Goal: Task Accomplishment & Management: Use online tool/utility

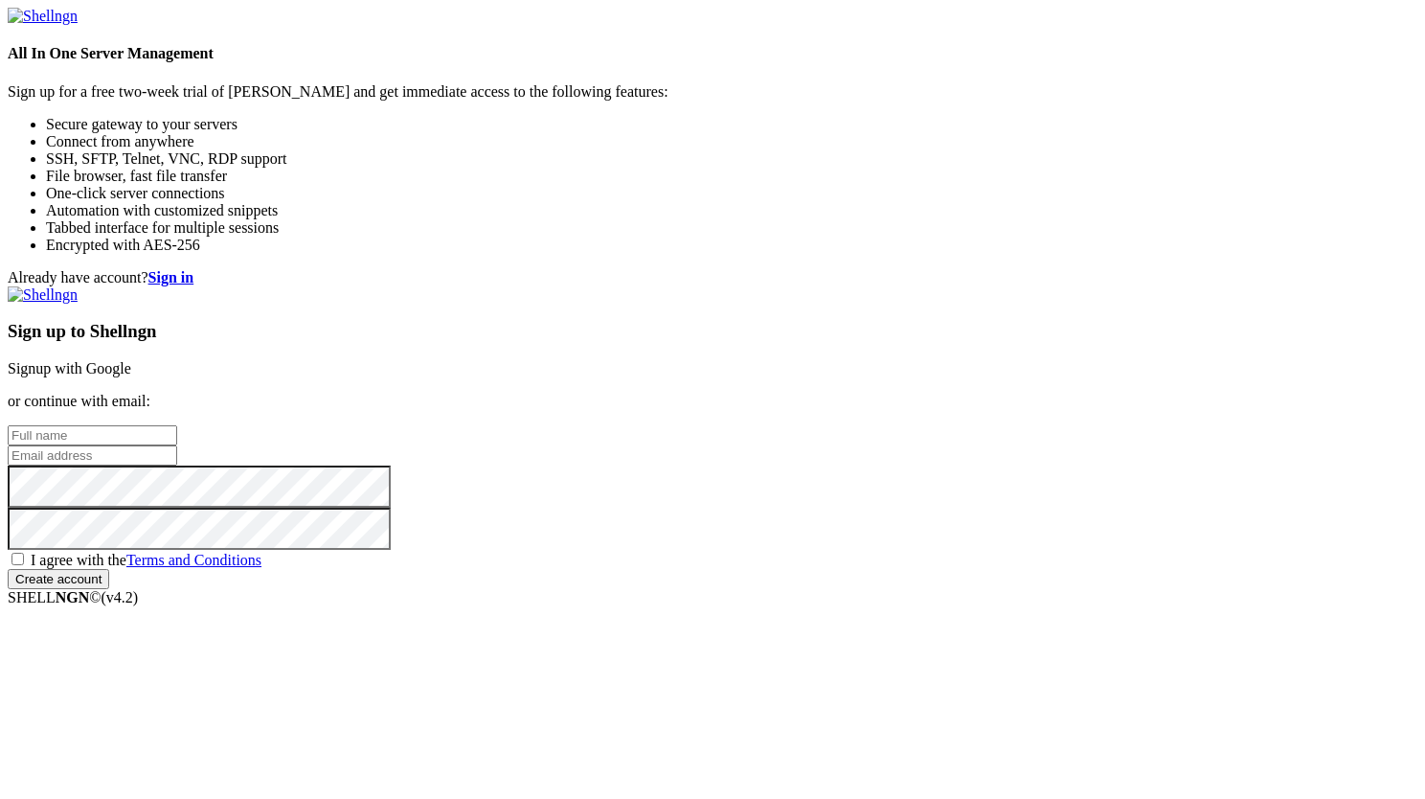
click at [131, 360] on link "Signup with Google" at bounding box center [70, 368] width 124 height 16
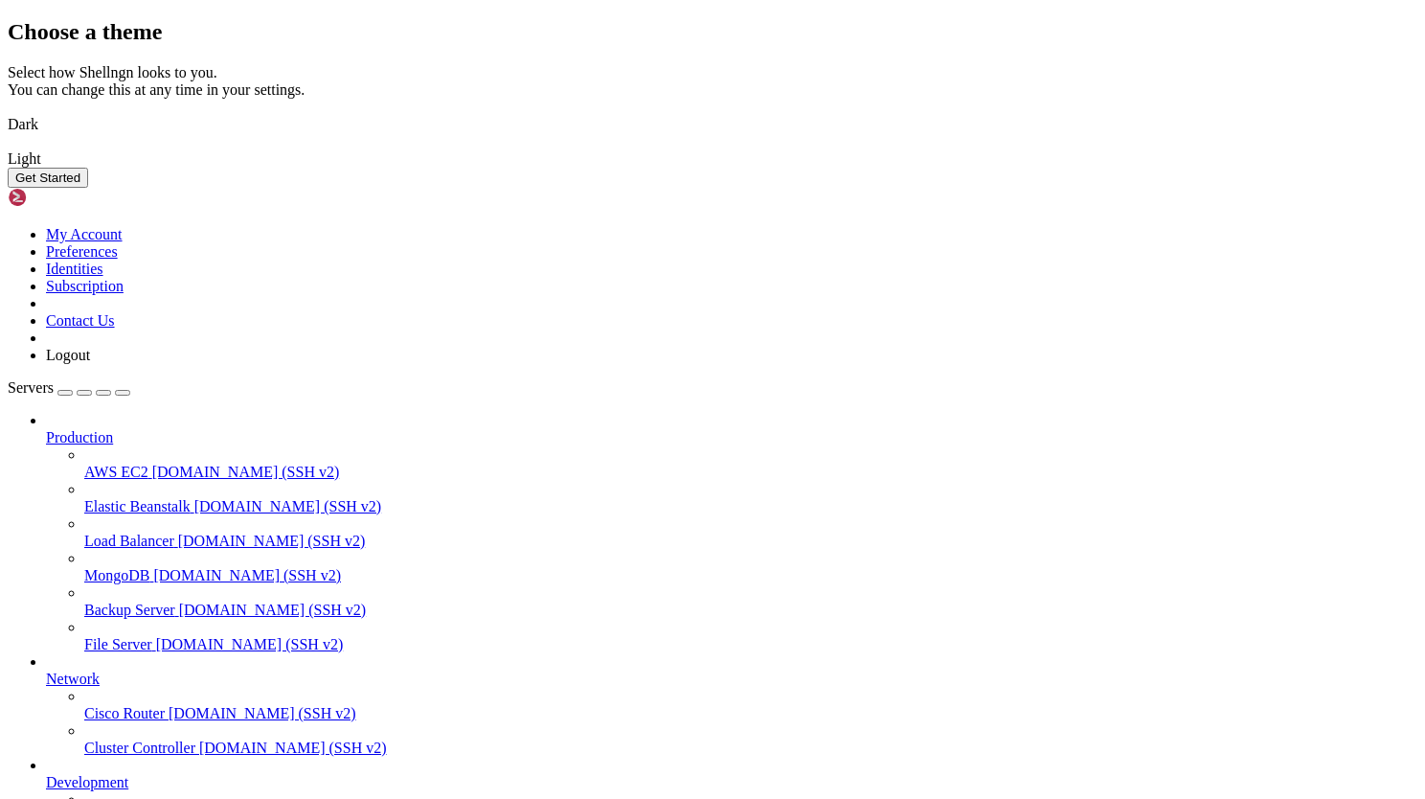
click at [8, 112] on img at bounding box center [8, 112] width 0 height 0
click at [88, 188] on button "Get Started" at bounding box center [48, 178] width 80 height 20
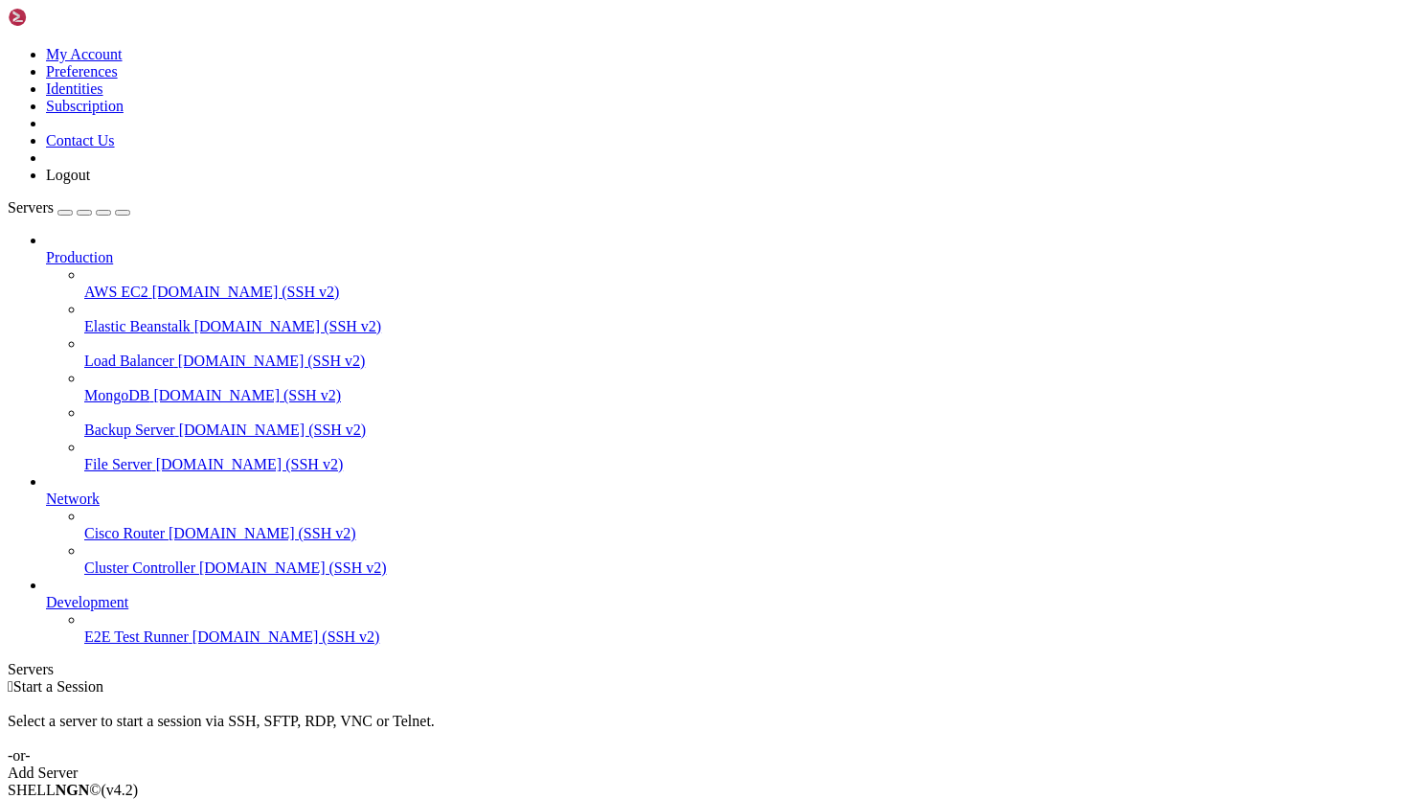
click at [812, 764] on div "Add Server" at bounding box center [713, 772] width 1410 height 17
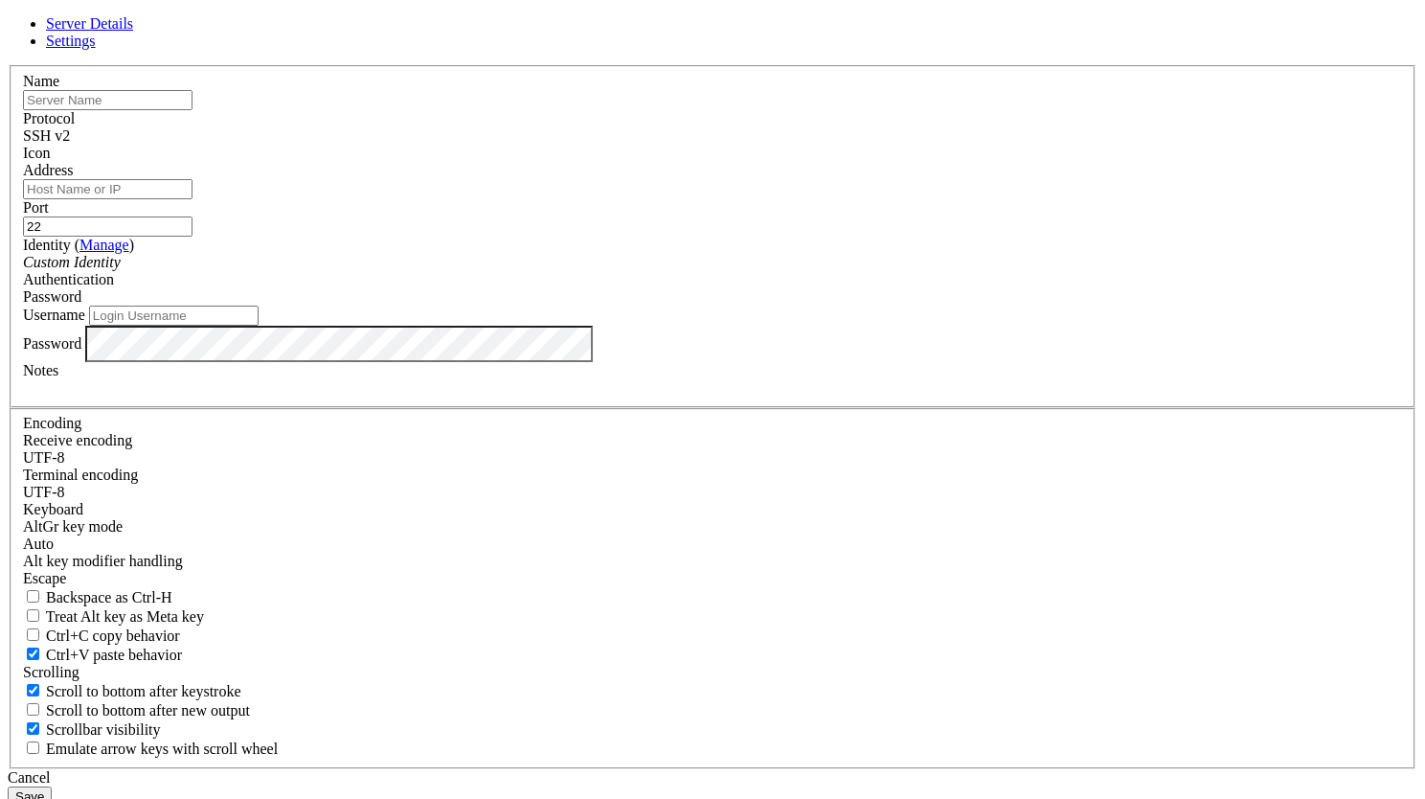
click at [193, 110] on input "text" at bounding box center [108, 100] width 170 height 20
type input "sftp"
click at [193, 199] on input "Address" at bounding box center [108, 189] width 170 height 20
paste input "l/2VOzl6gAl7trBd"
type input "l/2VOzl6gAl7trBd"
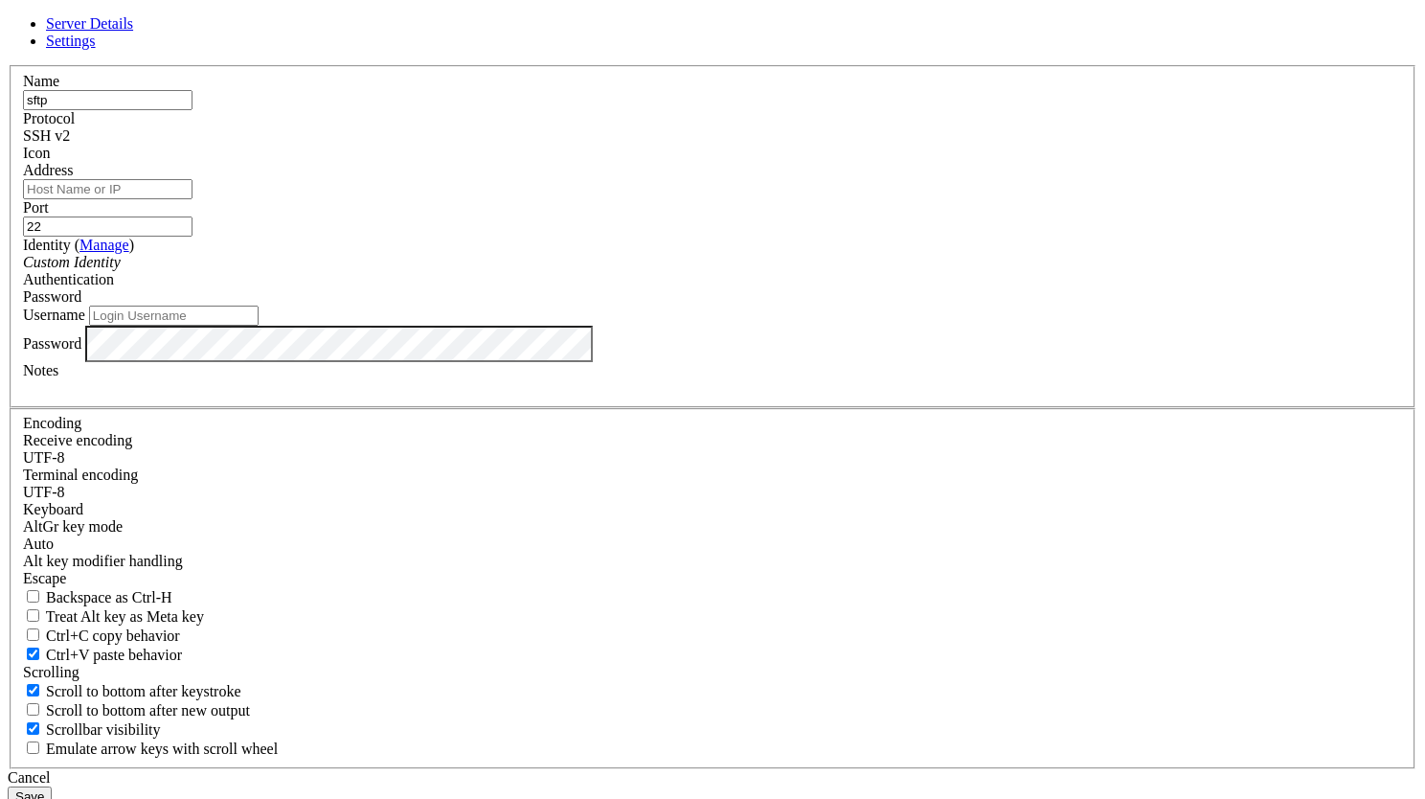
click at [259, 326] on input "Username" at bounding box center [174, 316] width 170 height 20
type input "autotrader-logs"
click at [193, 199] on input "Address" at bounding box center [108, 189] width 170 height 20
drag, startPoint x: 824, startPoint y: 289, endPoint x: 743, endPoint y: 297, distance: 80.8
click at [743, 297] on fieldset "Name sftp Protocol SSH v2 Icon Address Port 22" at bounding box center [713, 236] width 1406 height 343
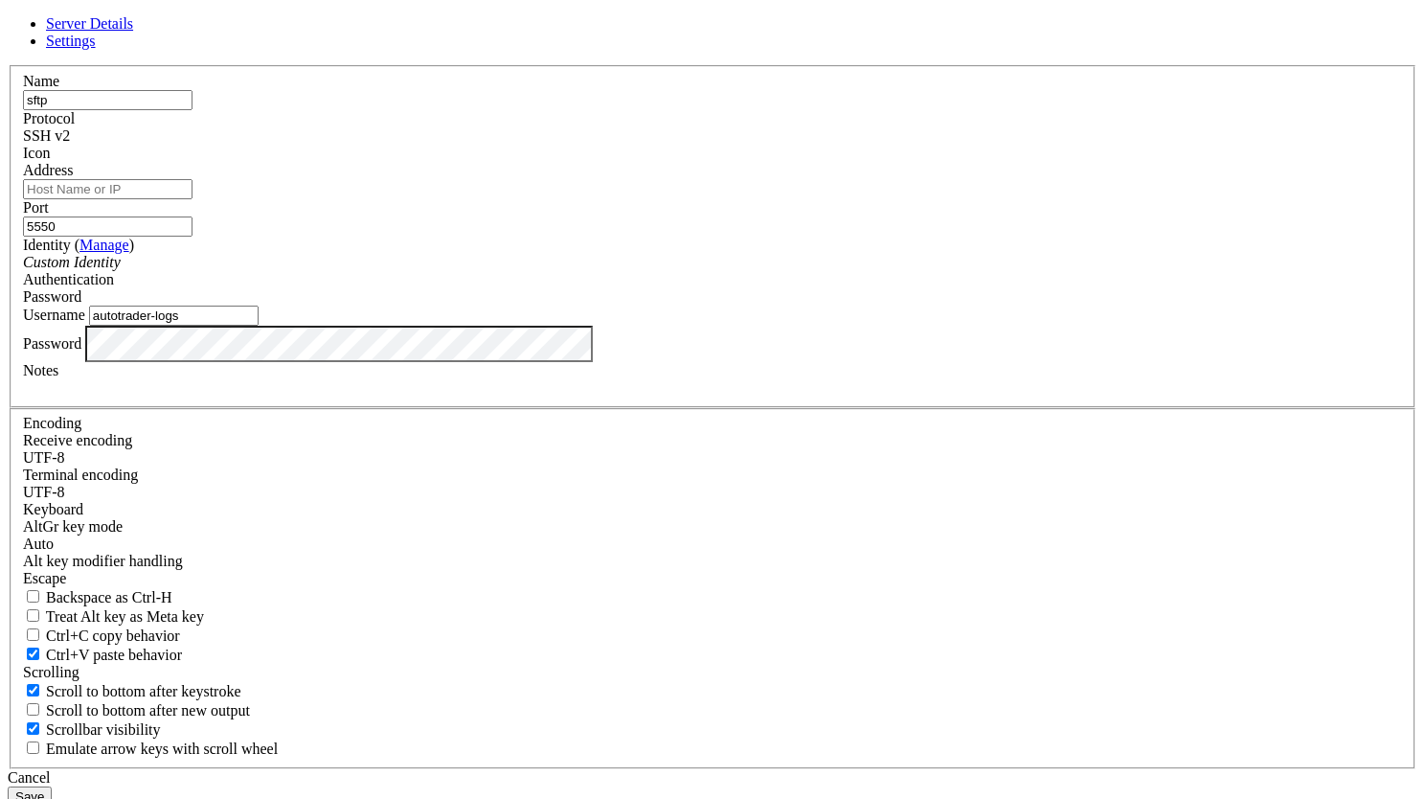
type input "5550"
click at [193, 199] on input "Address" at bounding box center [108, 189] width 170 height 20
paste input "[URL][DOMAIN_NAME]"
type input "[URL][DOMAIN_NAME]"
click at [766, 306] on div "Authentication Password" at bounding box center [712, 288] width 1379 height 34
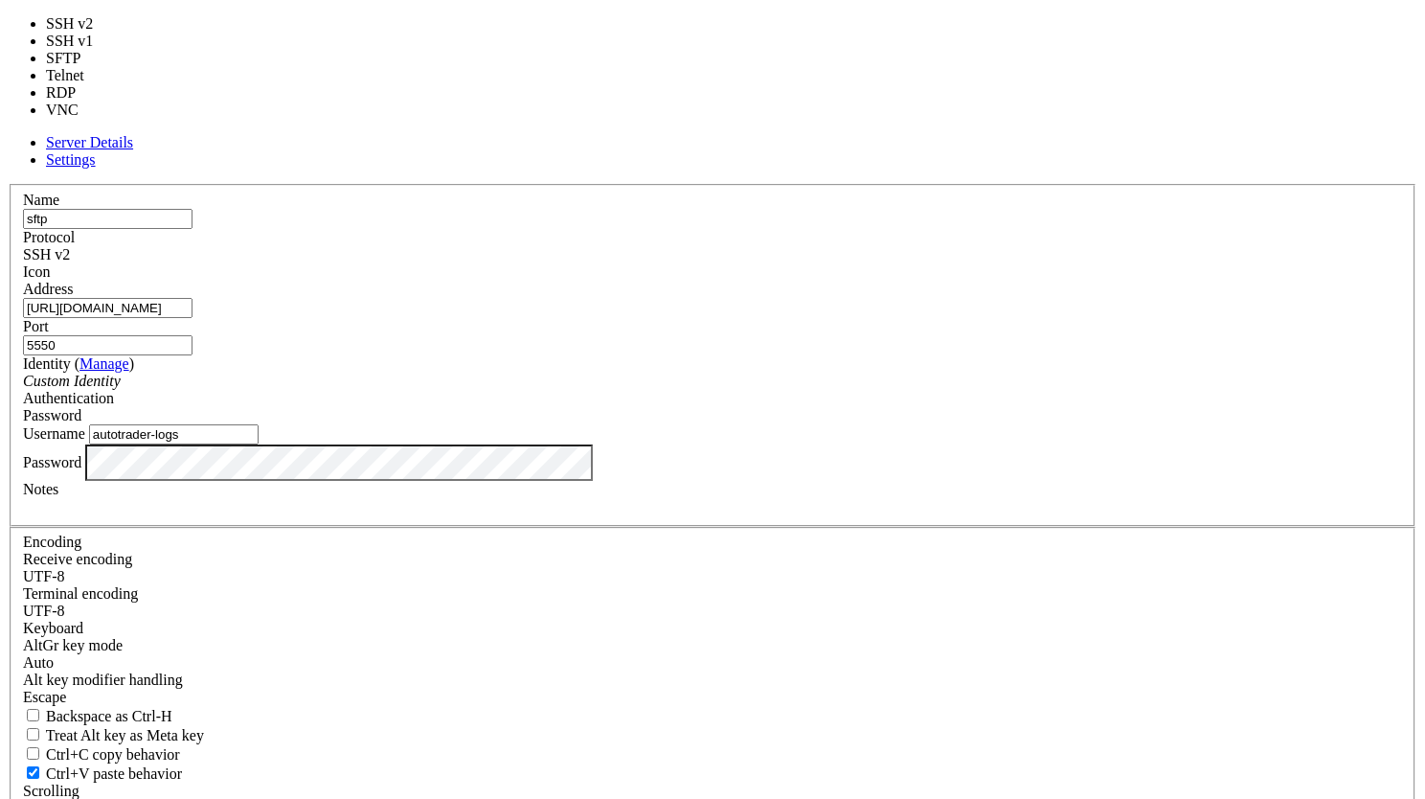
click at [829, 246] on div "SSH v2" at bounding box center [712, 254] width 1379 height 17
click at [75, 229] on label "Protocol" at bounding box center [49, 237] width 52 height 16
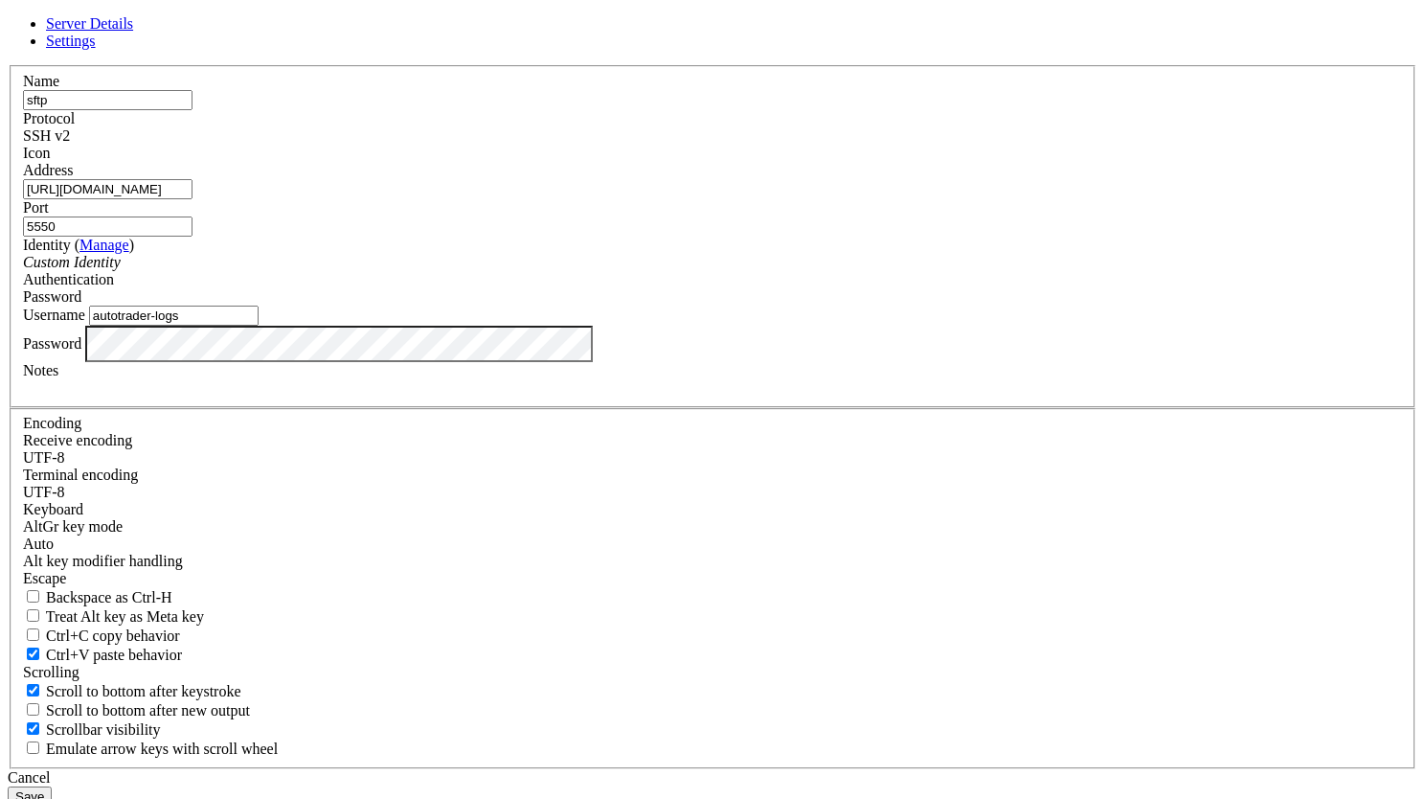
click at [52, 786] on button "Save" at bounding box center [30, 796] width 44 height 20
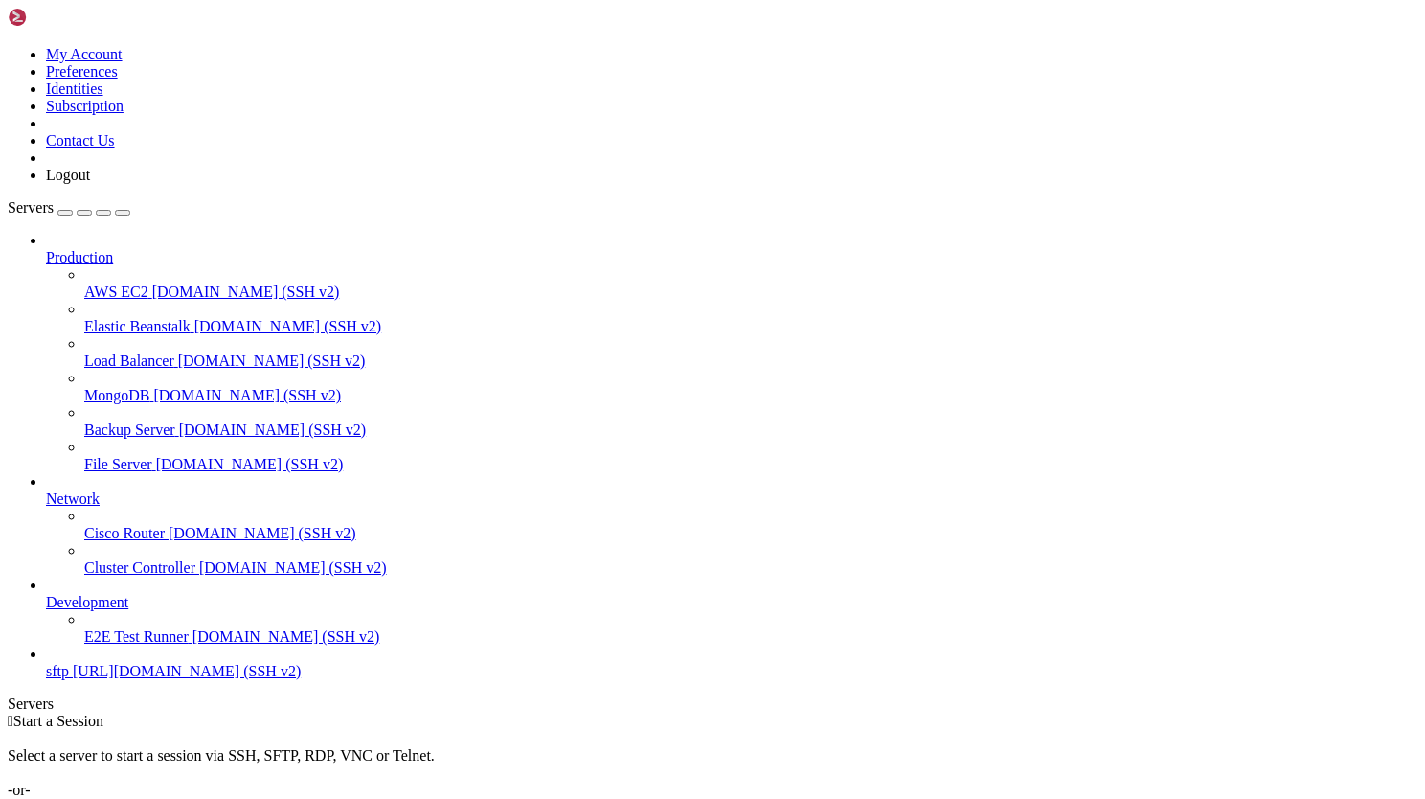
click at [121, 679] on span "[URL][DOMAIN_NAME] (SSH v2)" at bounding box center [187, 671] width 228 height 16
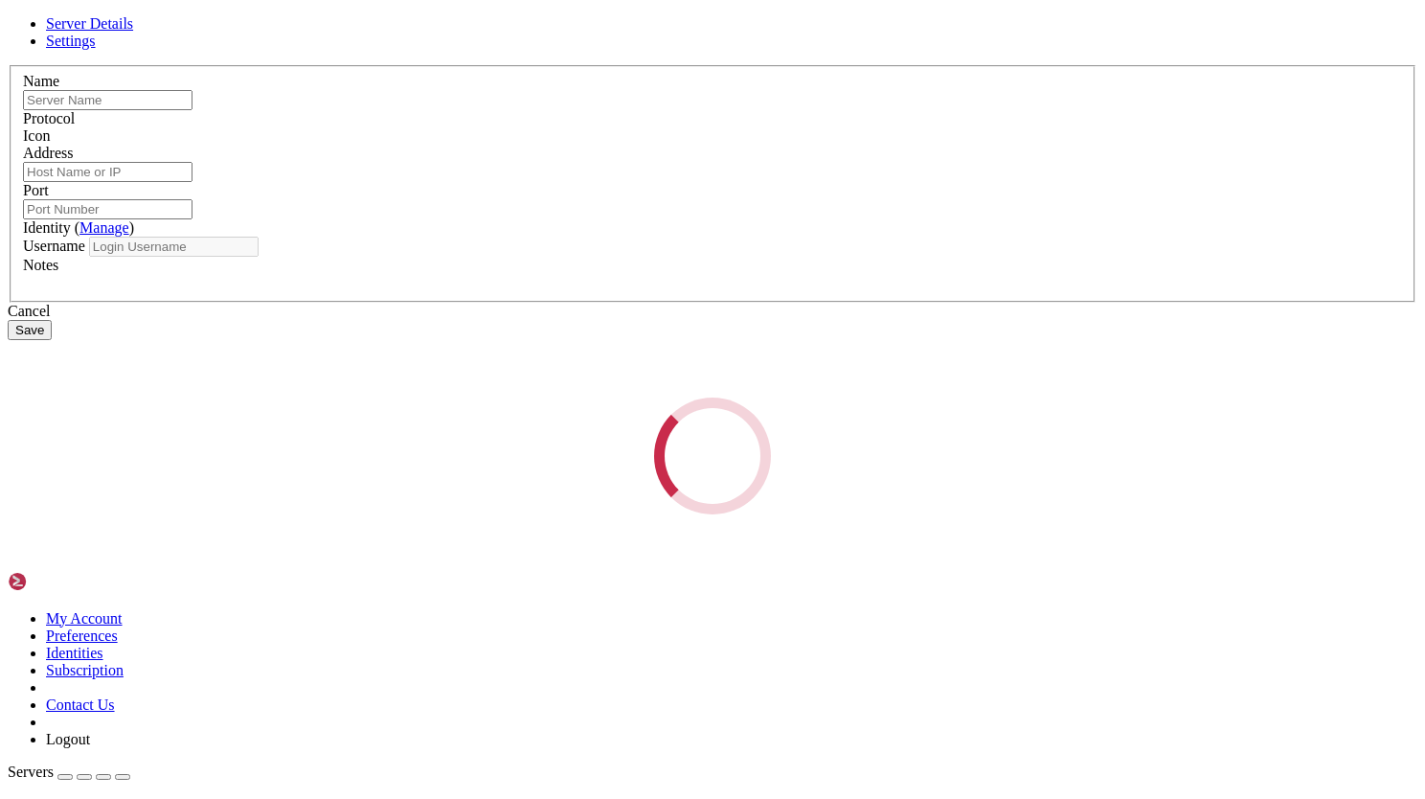
type input "sftp"
type input "[URL][DOMAIN_NAME]"
type input "5550"
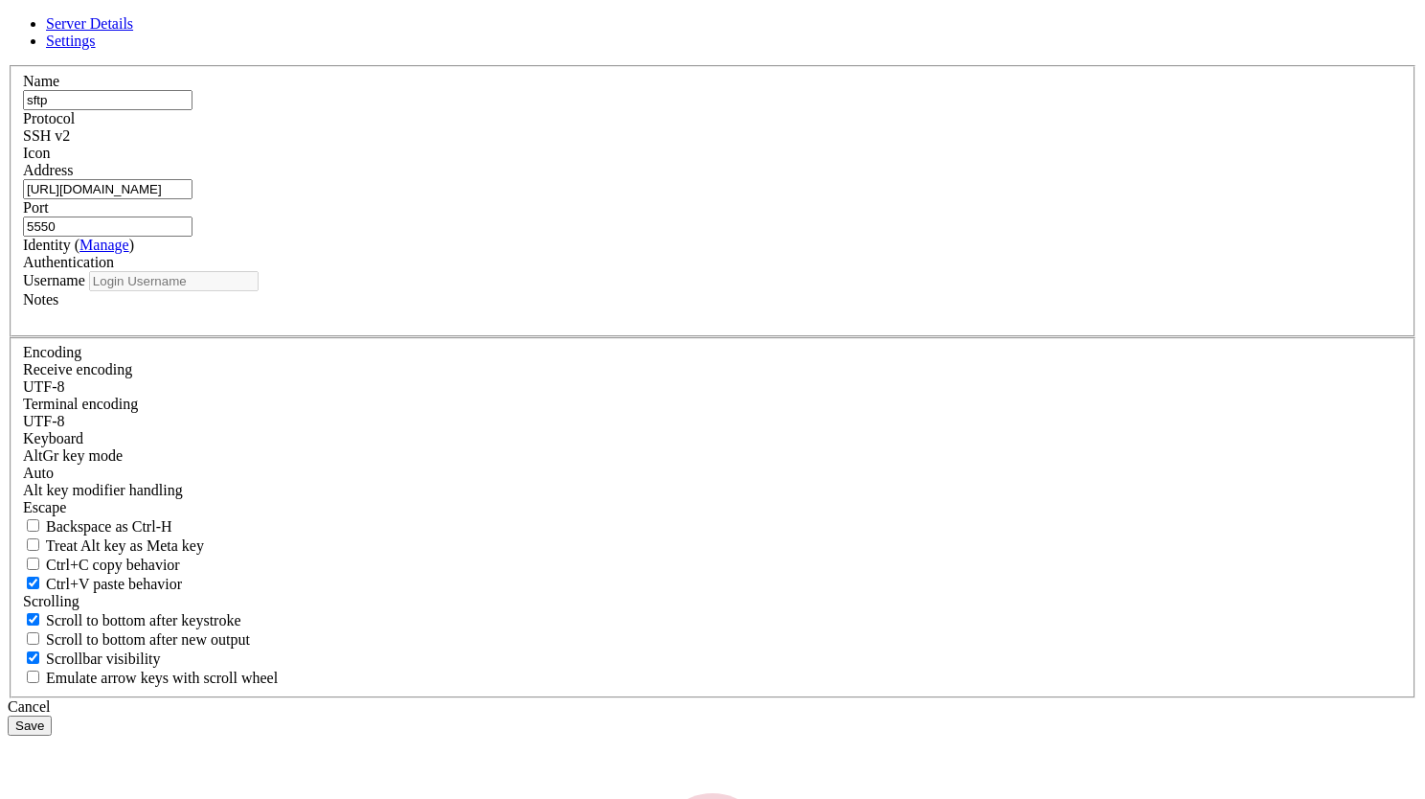
type input "autotrader-logs"
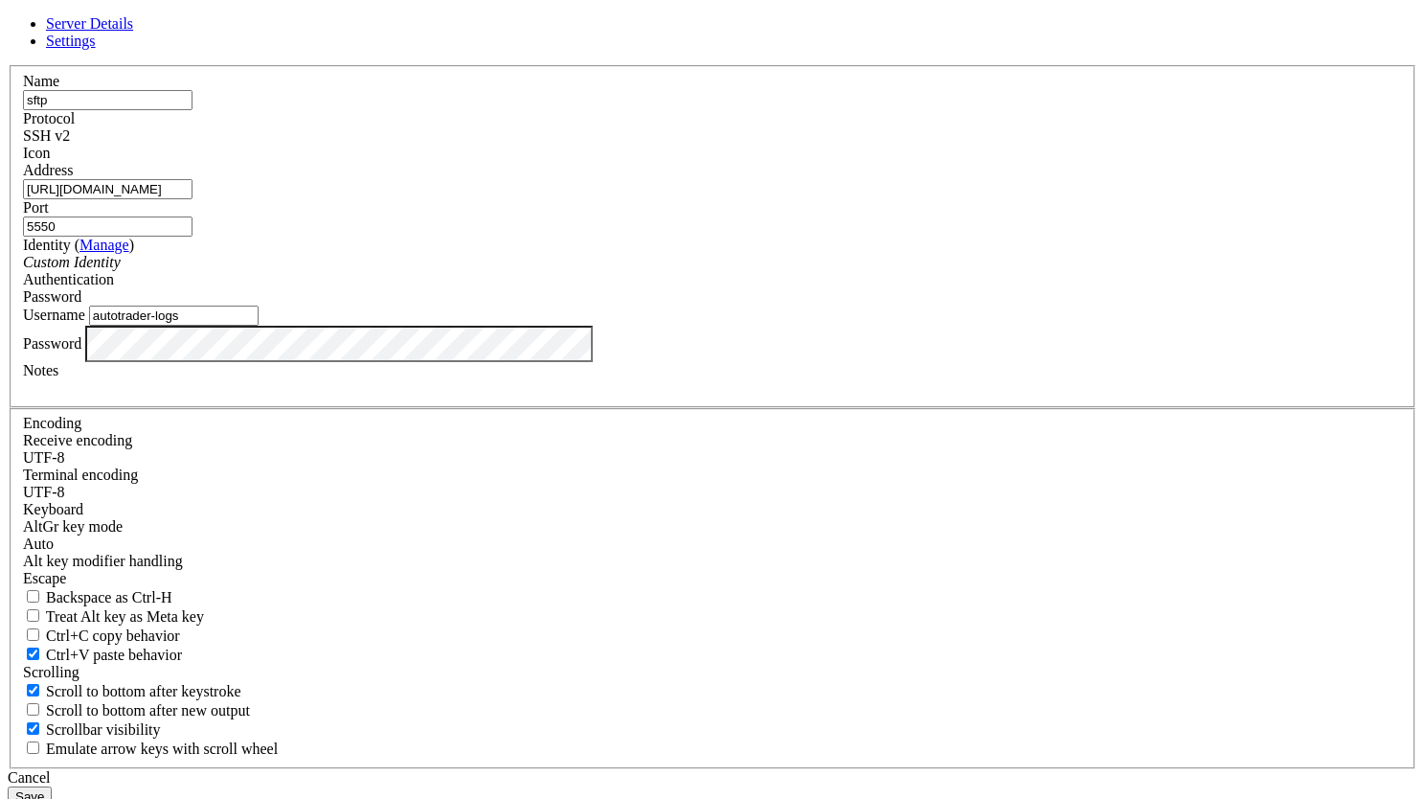
click at [193, 199] on input "[URL][DOMAIN_NAME]" at bounding box center [108, 189] width 170 height 20
drag, startPoint x: 726, startPoint y: 290, endPoint x: 516, endPoint y: 298, distance: 209.9
click at [193, 199] on input "[URL][DOMAIN_NAME]" at bounding box center [108, 189] width 170 height 20
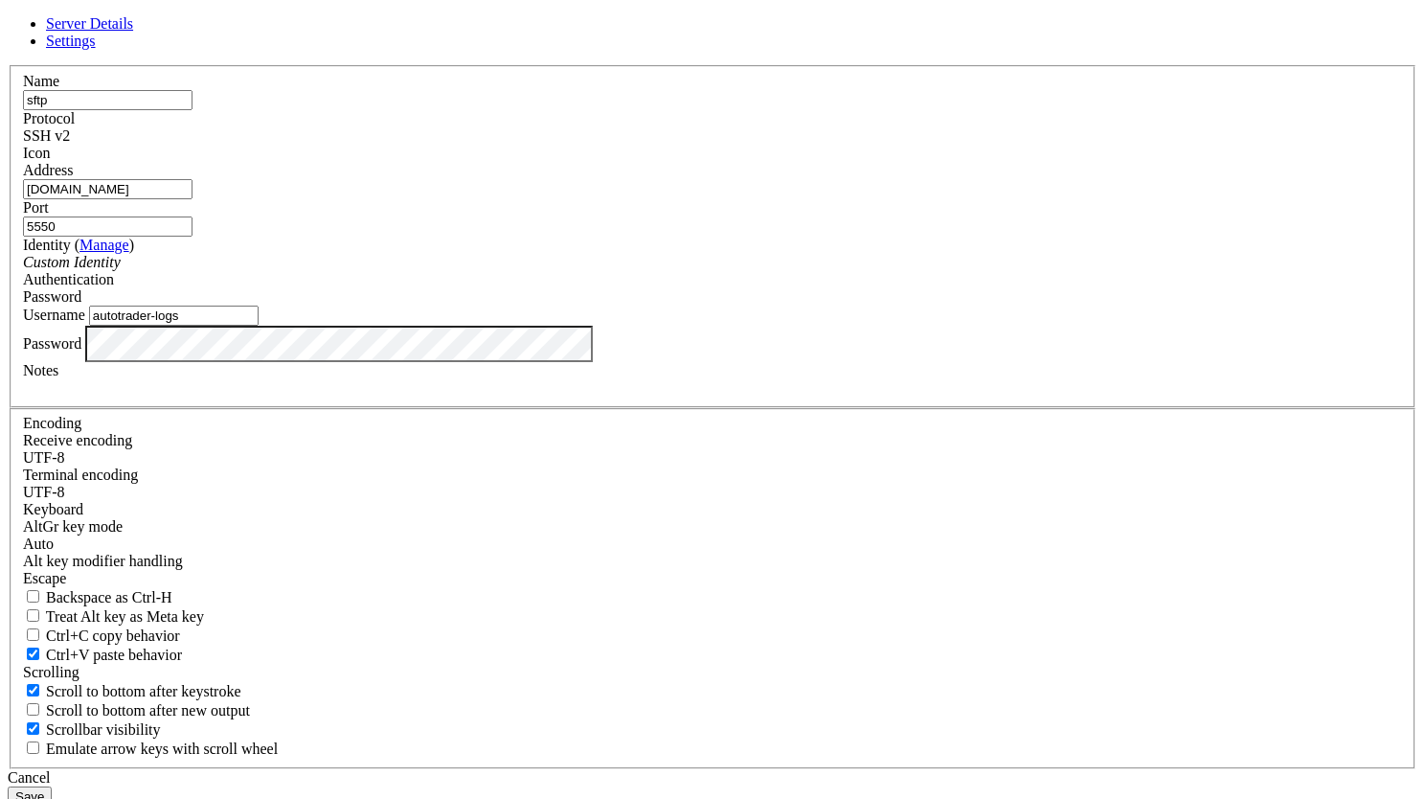
type input "[DOMAIN_NAME]"
click at [52, 786] on button "Save" at bounding box center [30, 796] width 44 height 20
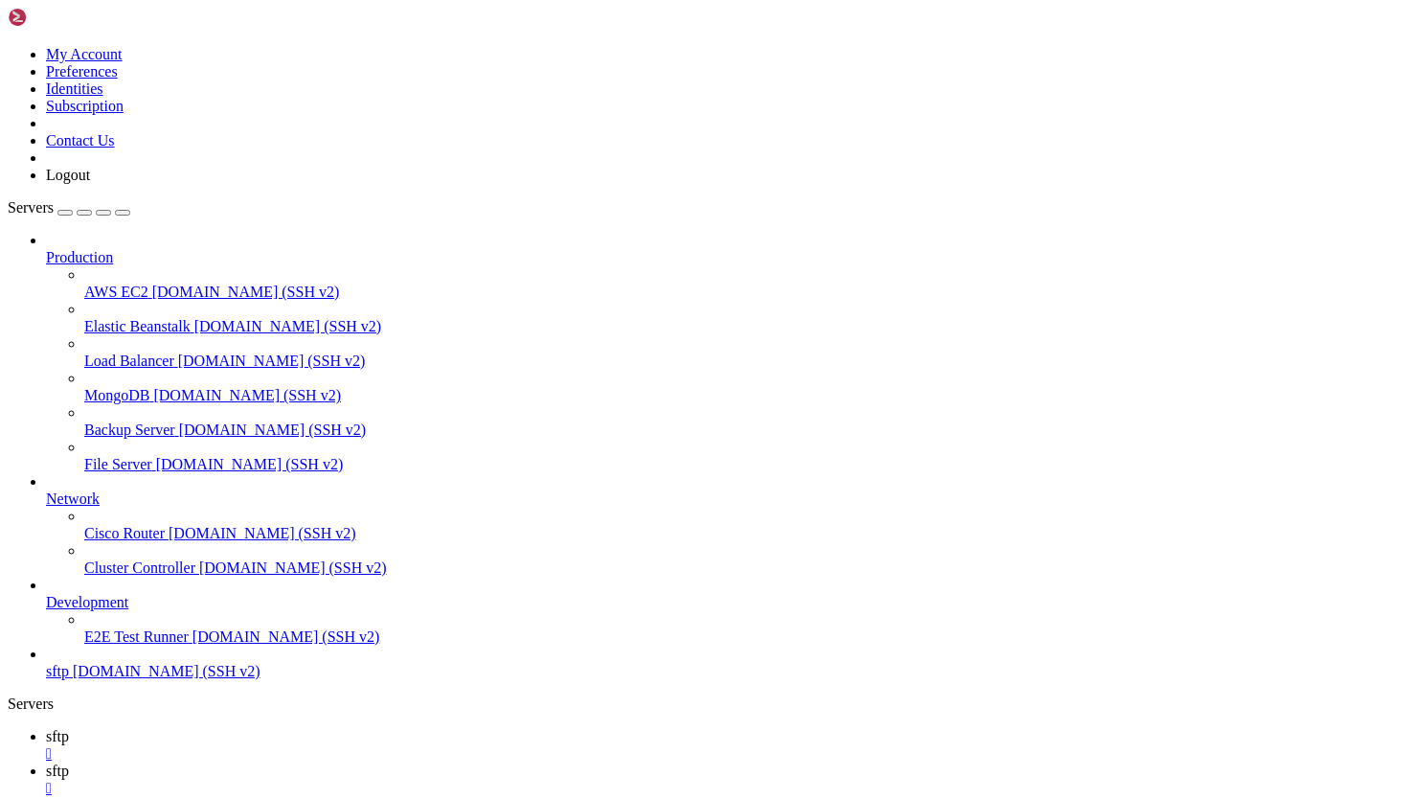
click at [145, 679] on span "[DOMAIN_NAME] (SSH v2)" at bounding box center [167, 671] width 188 height 16
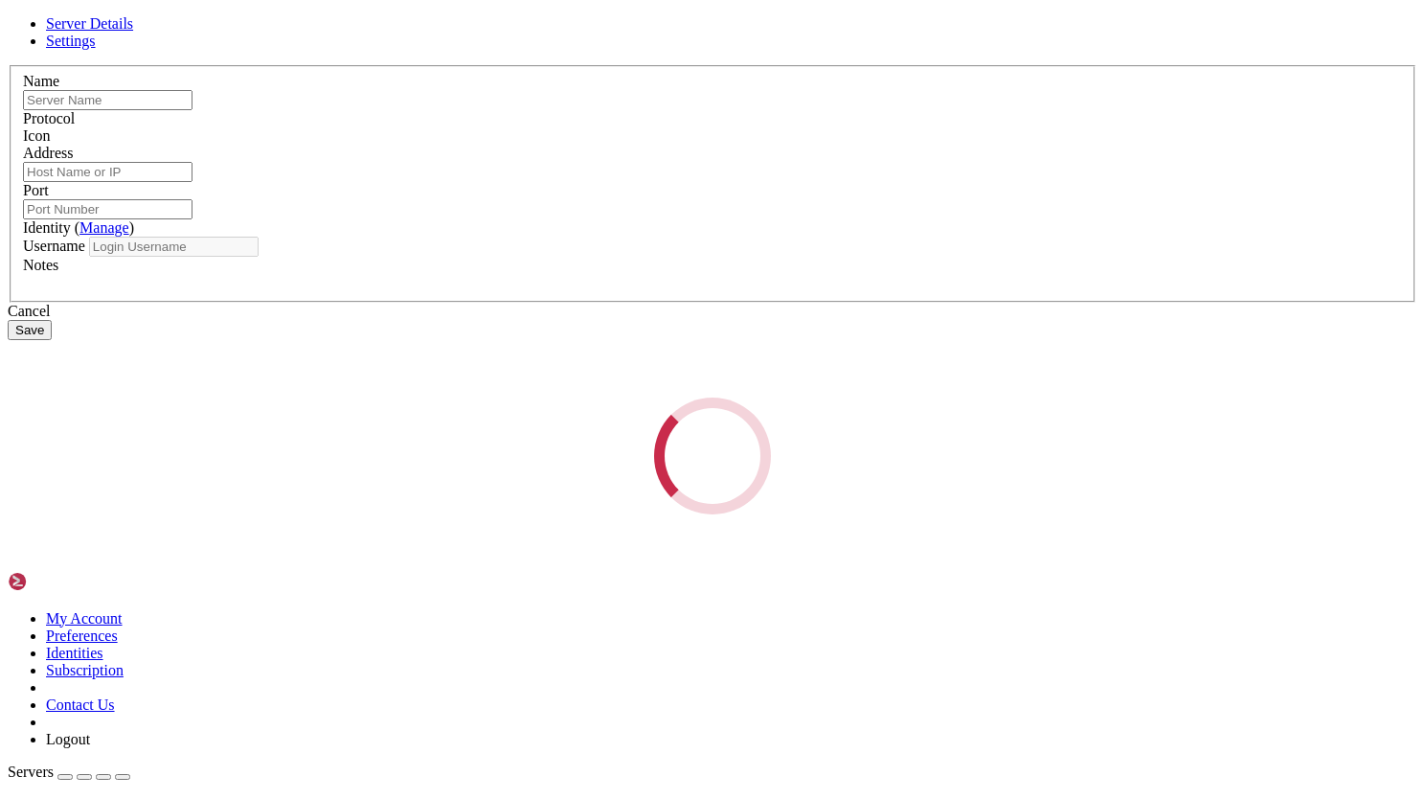
type input "sftp"
type input "[DOMAIN_NAME]"
type input "5550"
type input "autotrader-logs"
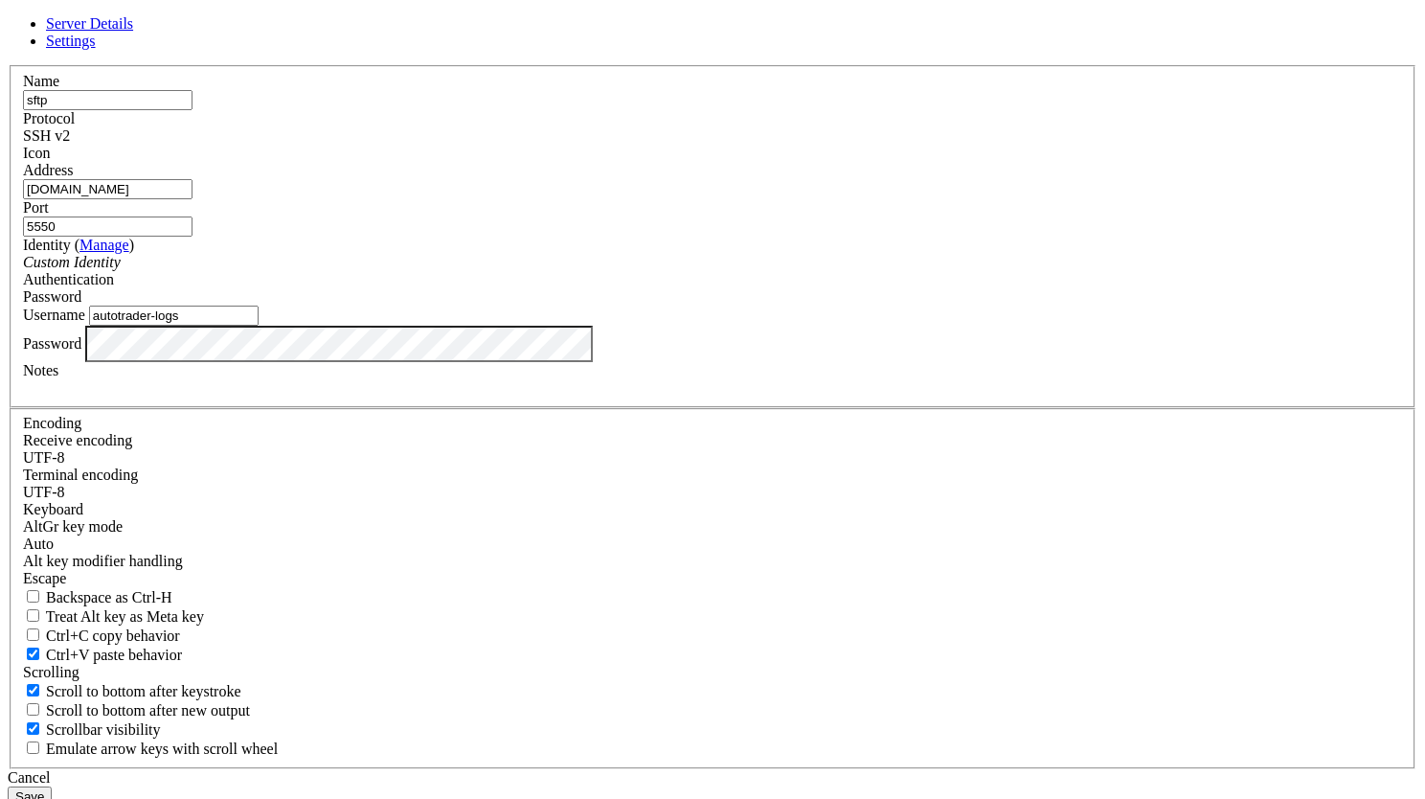
click at [821, 145] on div "SSH v2" at bounding box center [712, 135] width 1379 height 17
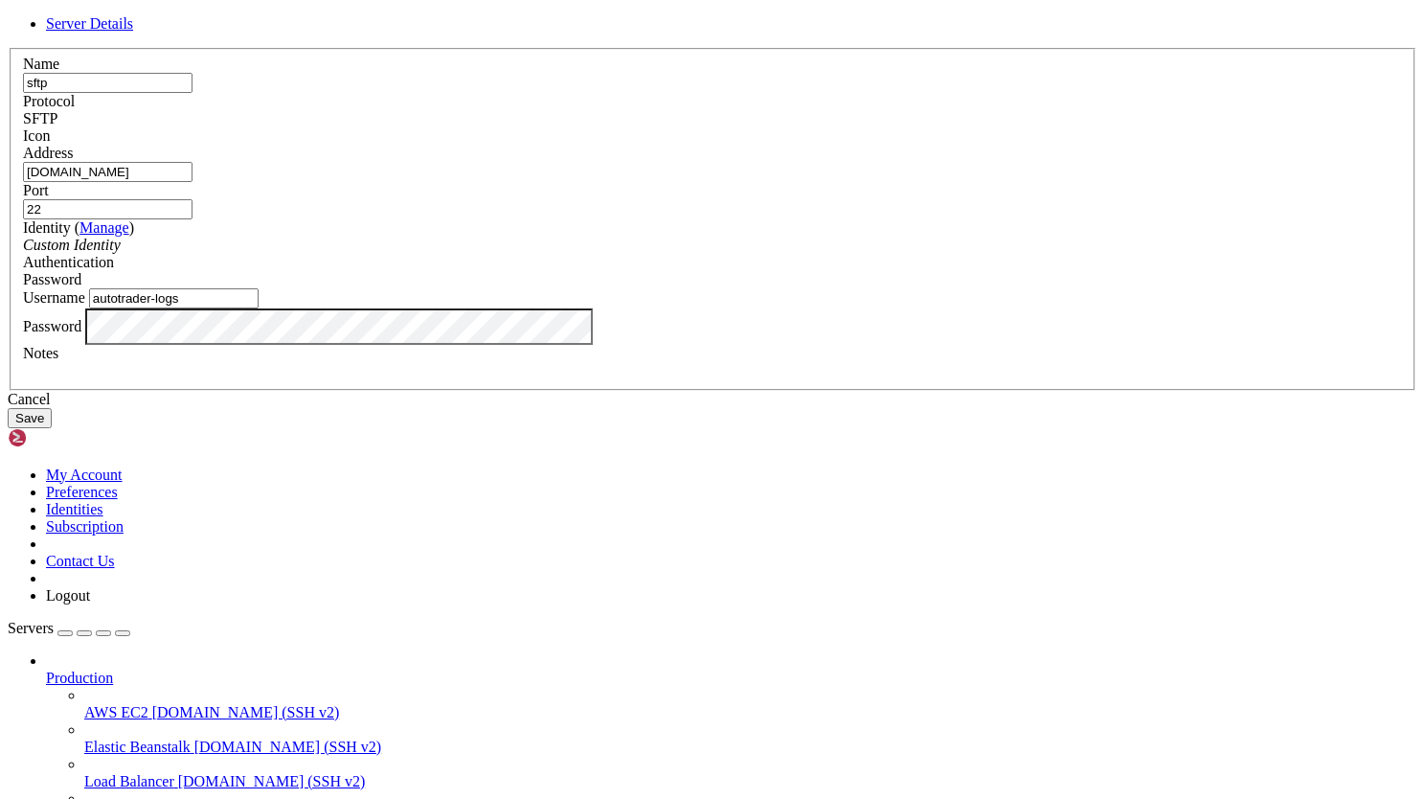
click at [193, 219] on input "22" at bounding box center [108, 209] width 170 height 20
type input "2"
type input "5550"
click at [52, 428] on button "Save" at bounding box center [30, 418] width 44 height 20
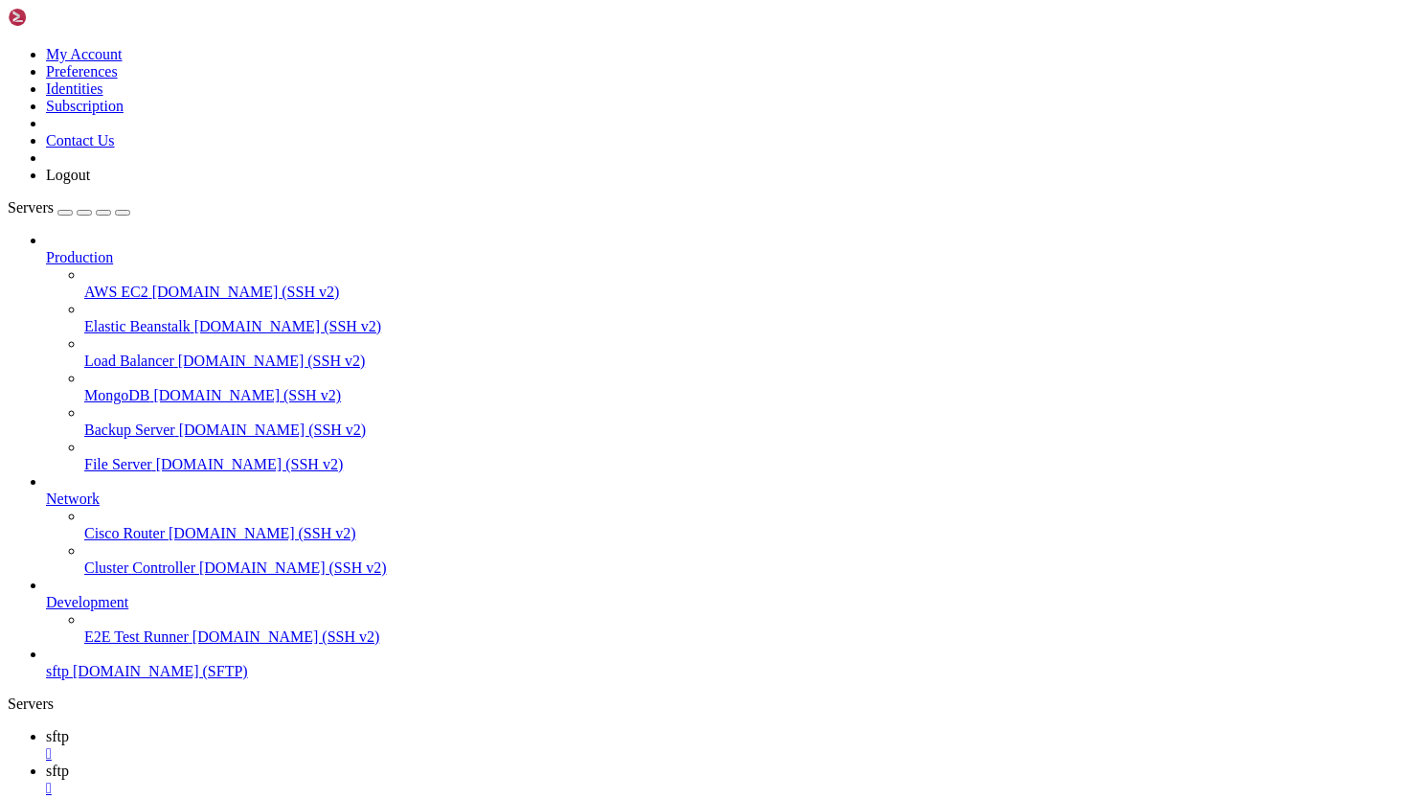
click at [315, 745] on div "" at bounding box center [731, 753] width 1371 height 17
click at [315, 780] on div "" at bounding box center [731, 788] width 1371 height 17
click at [315, 745] on div "" at bounding box center [731, 753] width 1371 height 17
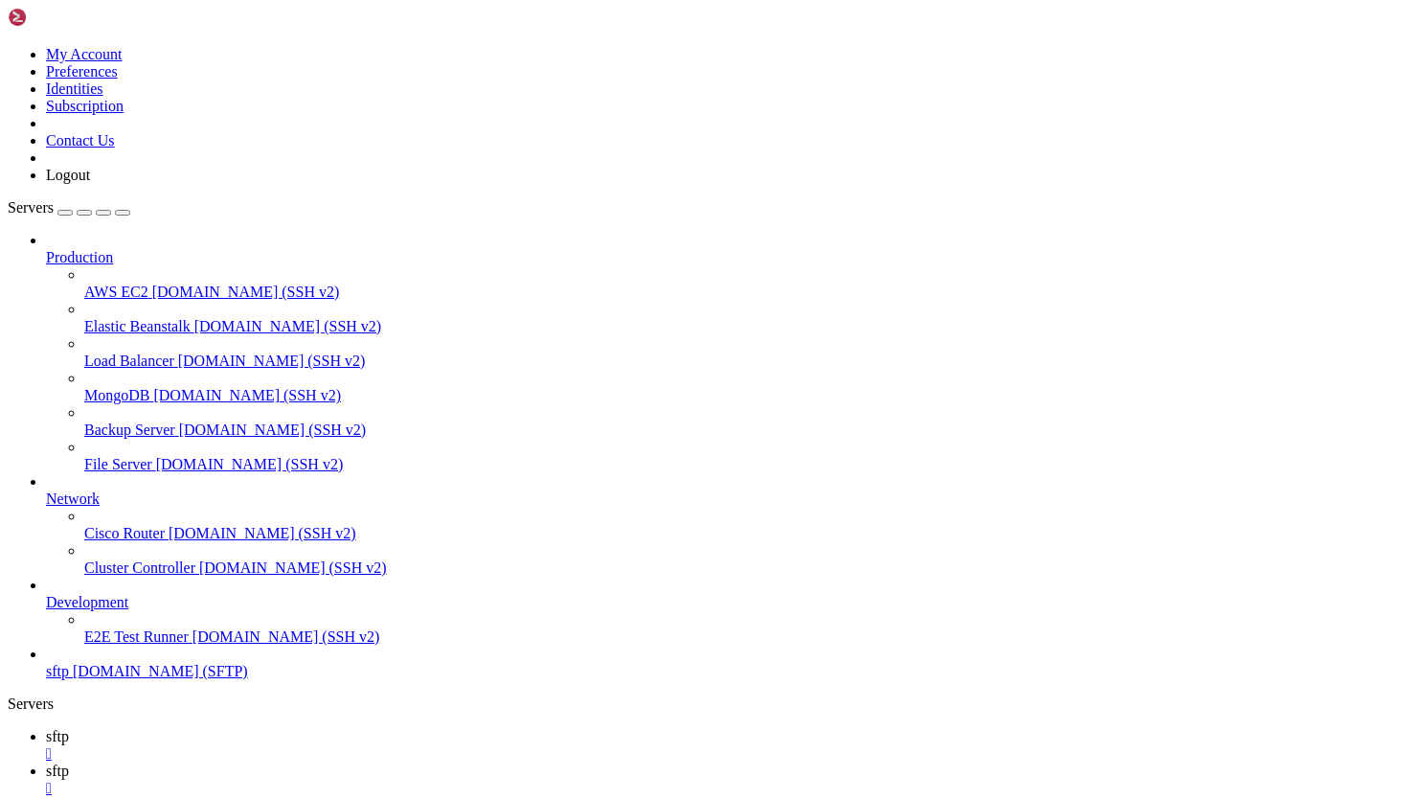
click at [315, 745] on div "" at bounding box center [731, 753] width 1371 height 17
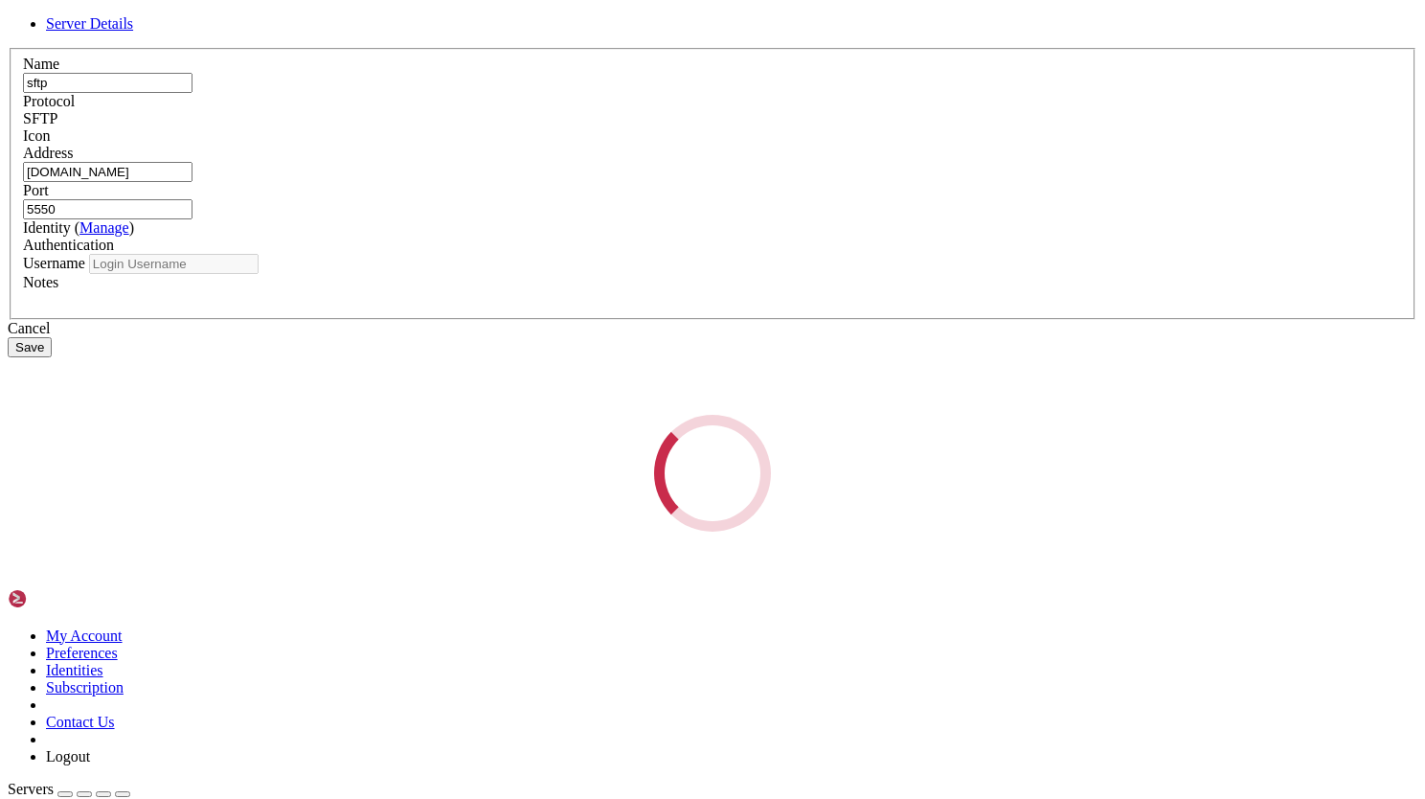
type input "autotrader-logs"
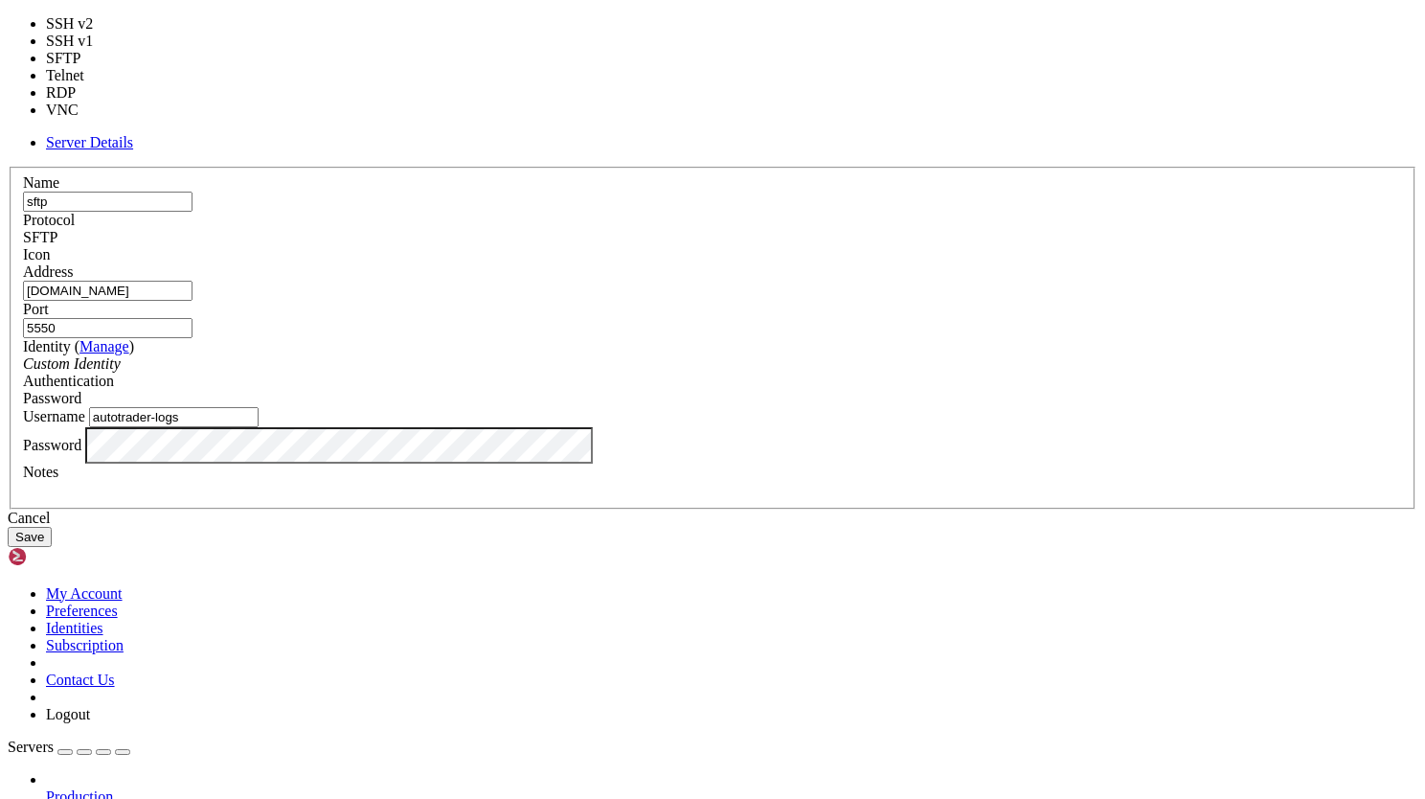
click at [793, 232] on div "SFTP" at bounding box center [712, 237] width 1379 height 17
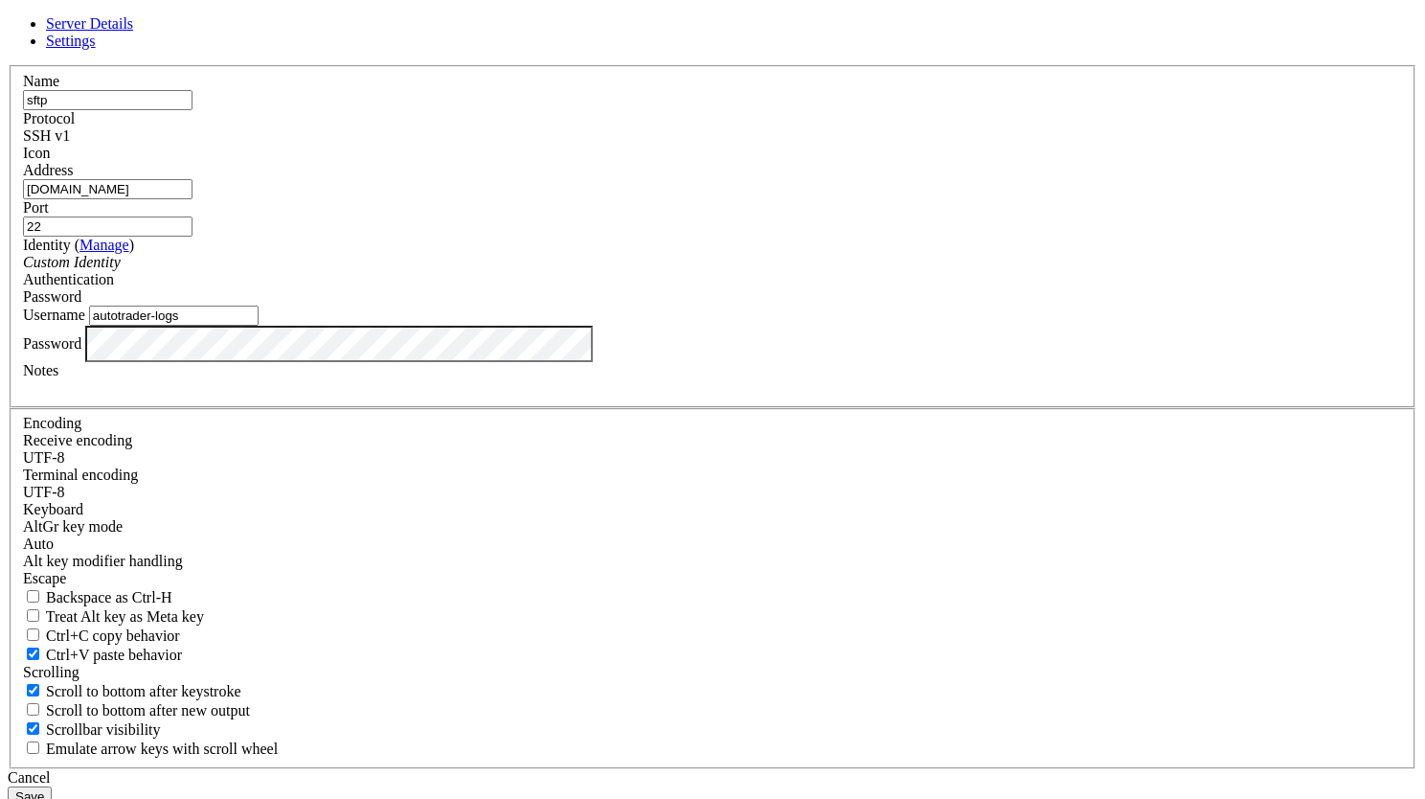
click at [23, 162] on span at bounding box center [23, 162] width 0 height 0
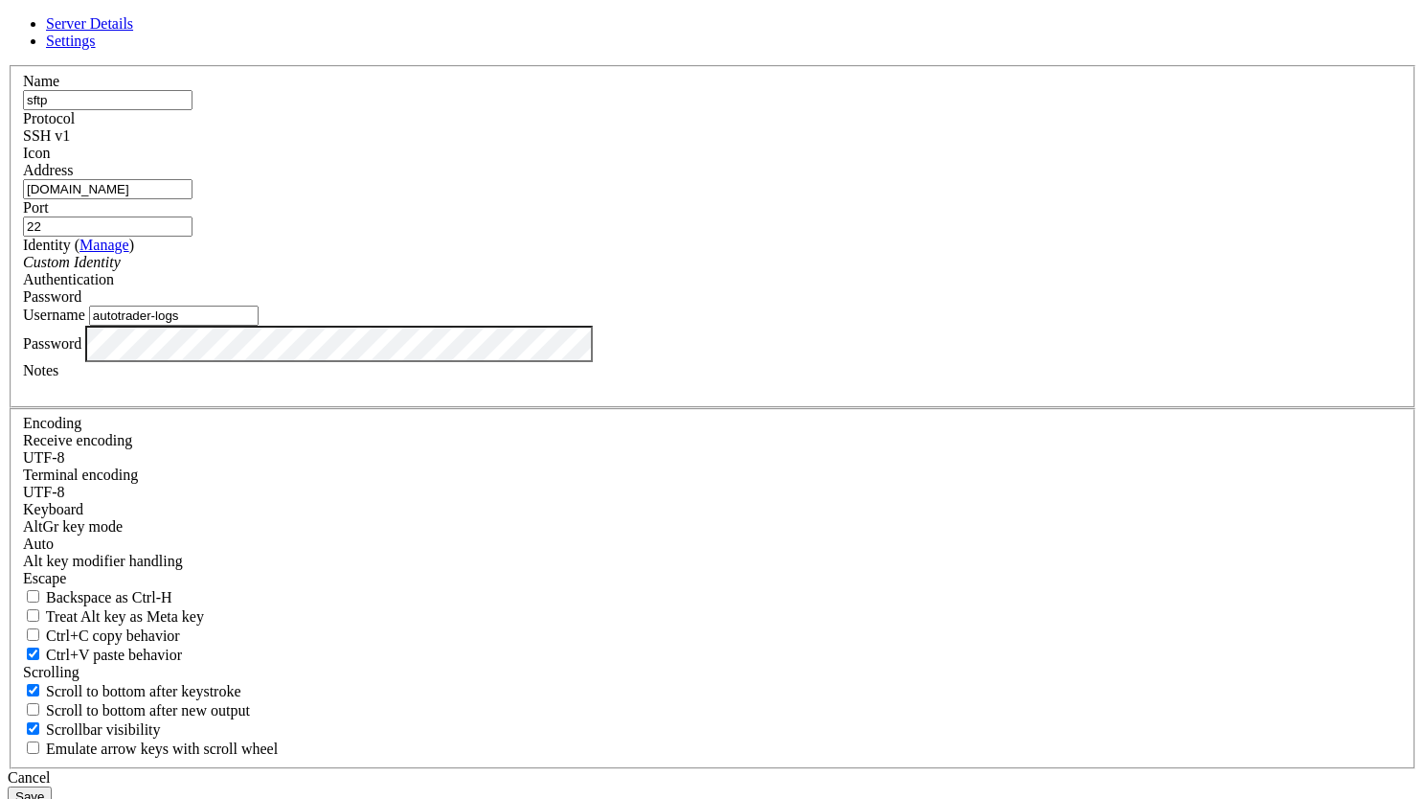
drag, startPoint x: 834, startPoint y: 312, endPoint x: 739, endPoint y: 298, distance: 95.9
click at [739, 298] on fieldset "Name sftp Protocol SSH v1 Icon Address [DOMAIN_NAME] Port 22" at bounding box center [713, 236] width 1406 height 343
type input "5550"
click at [52, 786] on button "Save" at bounding box center [30, 796] width 44 height 20
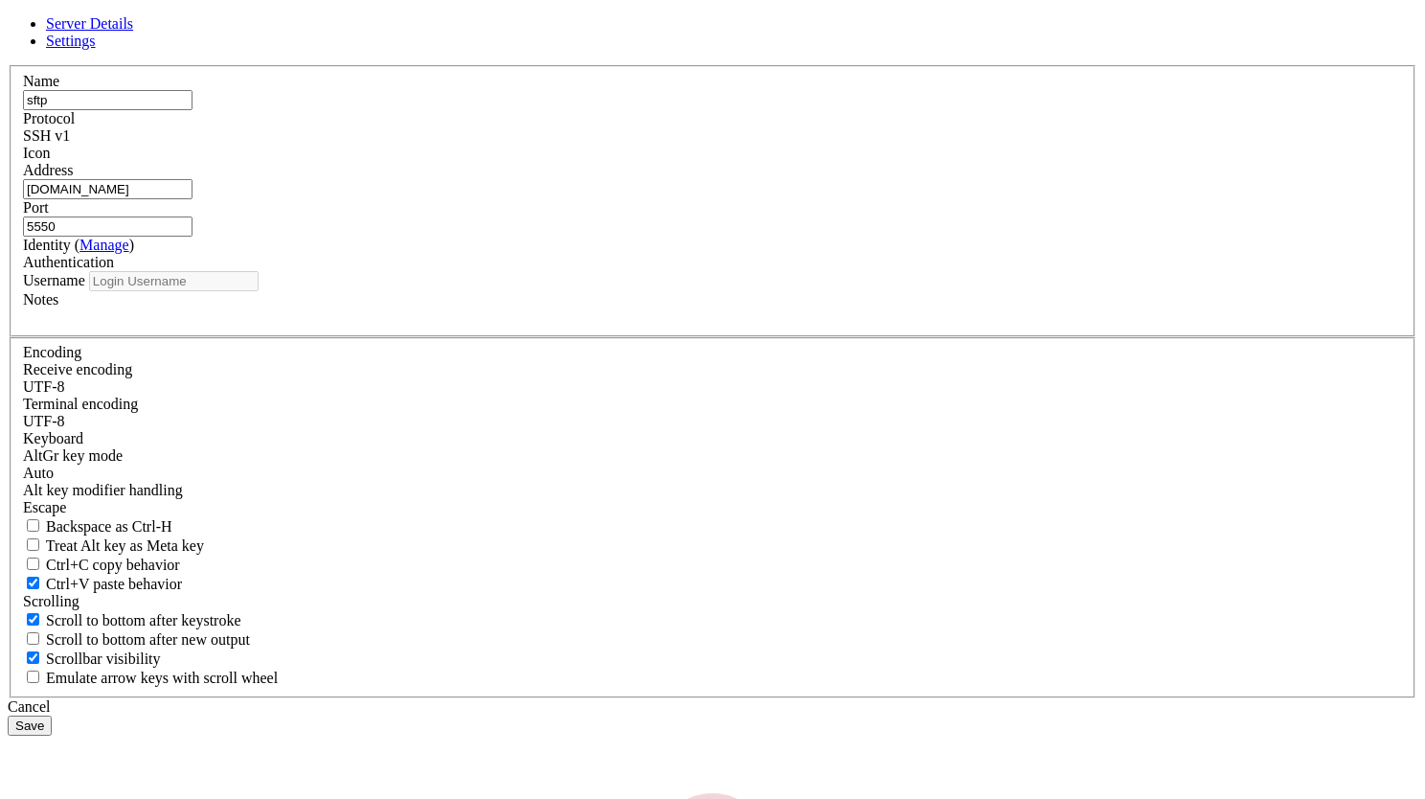
type input "autotrader-logs"
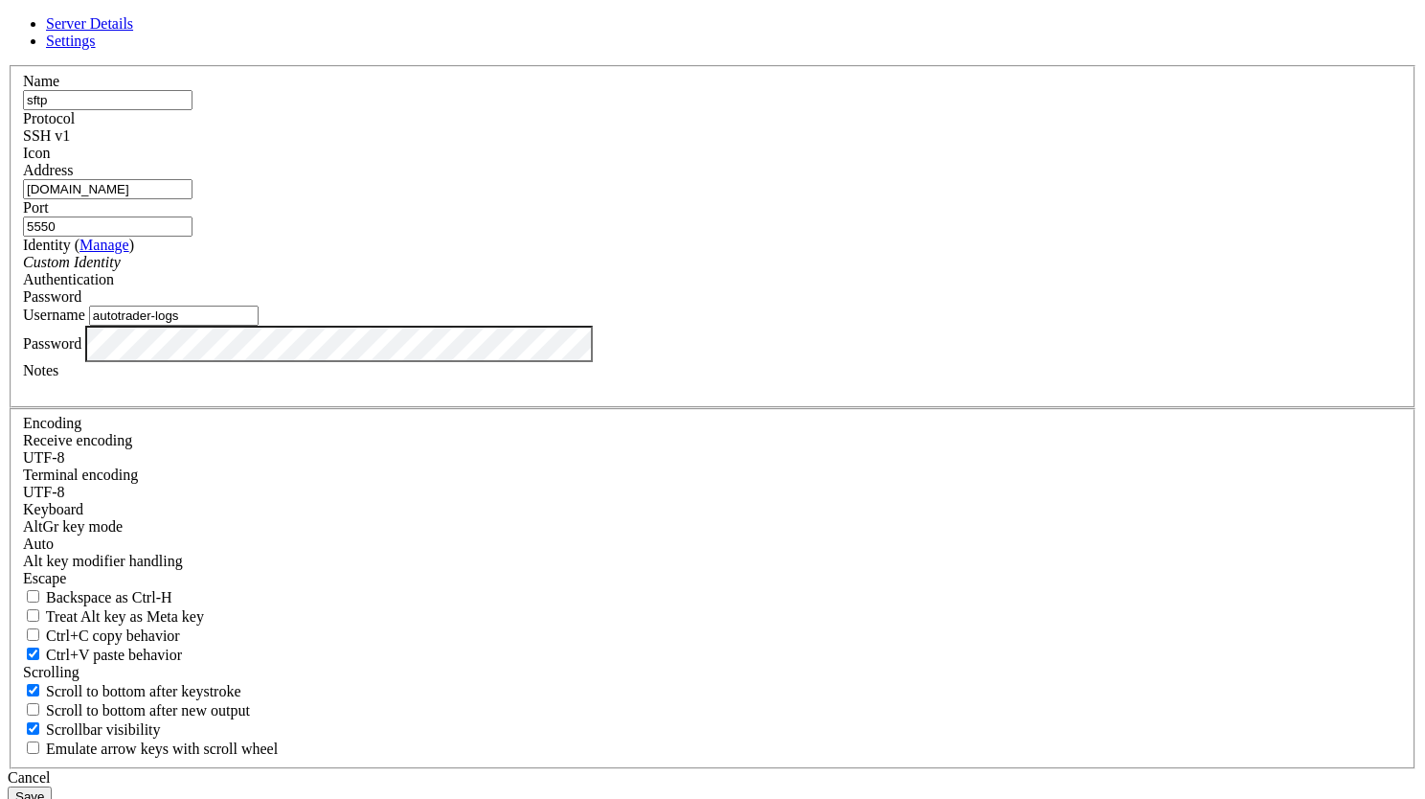
click at [70, 144] on span "SSH v1" at bounding box center [46, 135] width 47 height 16
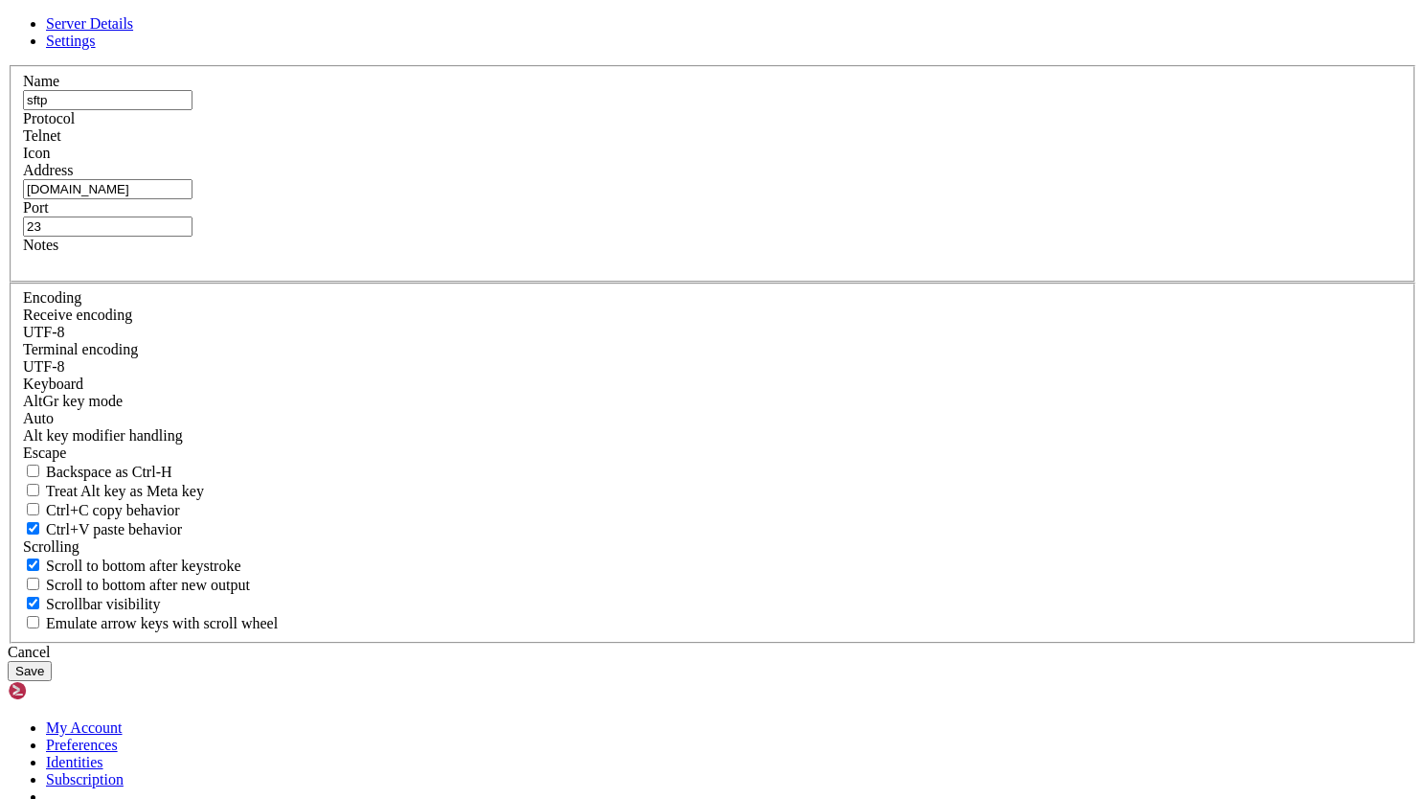
click at [193, 237] on input "23" at bounding box center [108, 226] width 170 height 20
type input "2"
type input "5550"
click at [963, 644] on div "Cancel Save" at bounding box center [713, 662] width 1410 height 37
click at [52, 661] on button "Save" at bounding box center [30, 671] width 44 height 20
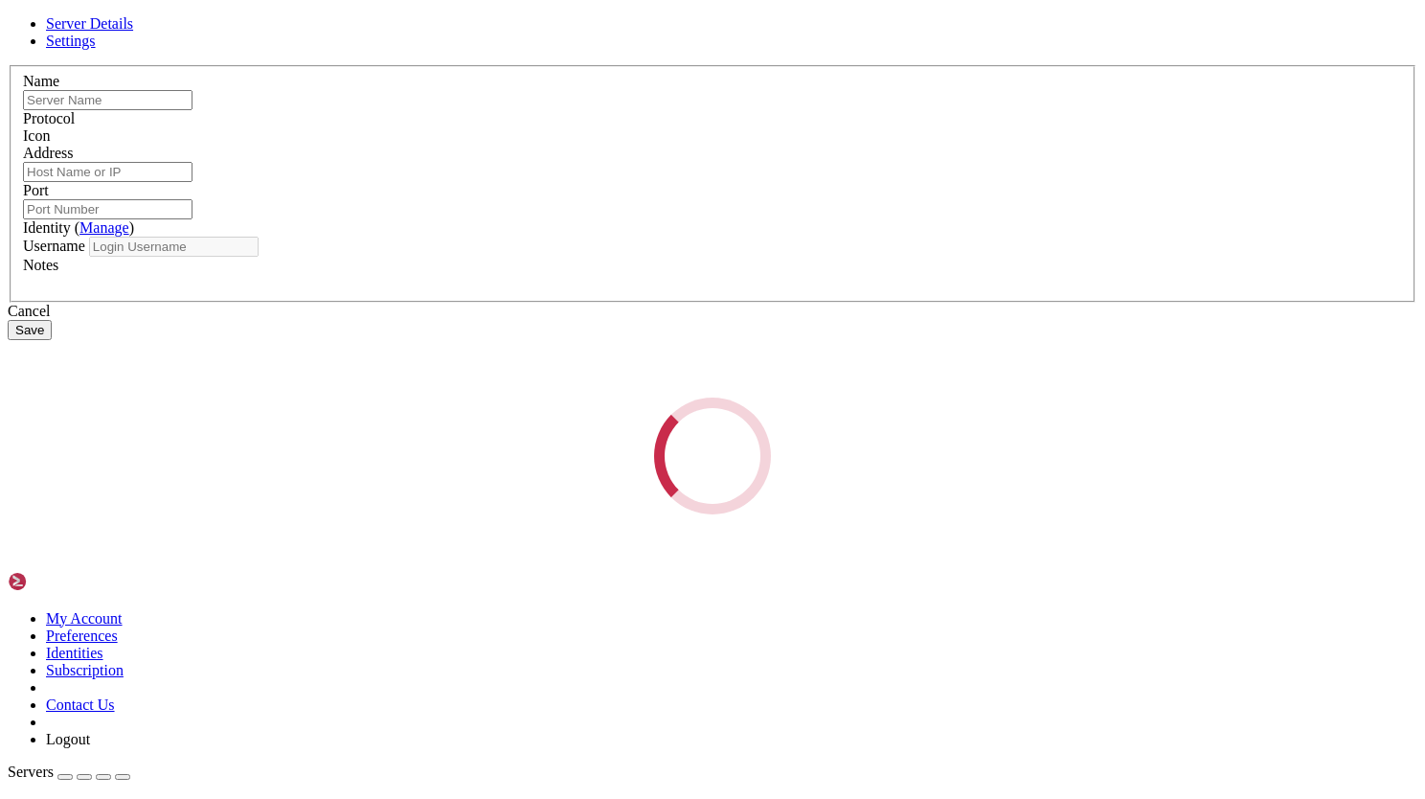
type input "sftp"
type input "[DOMAIN_NAME]"
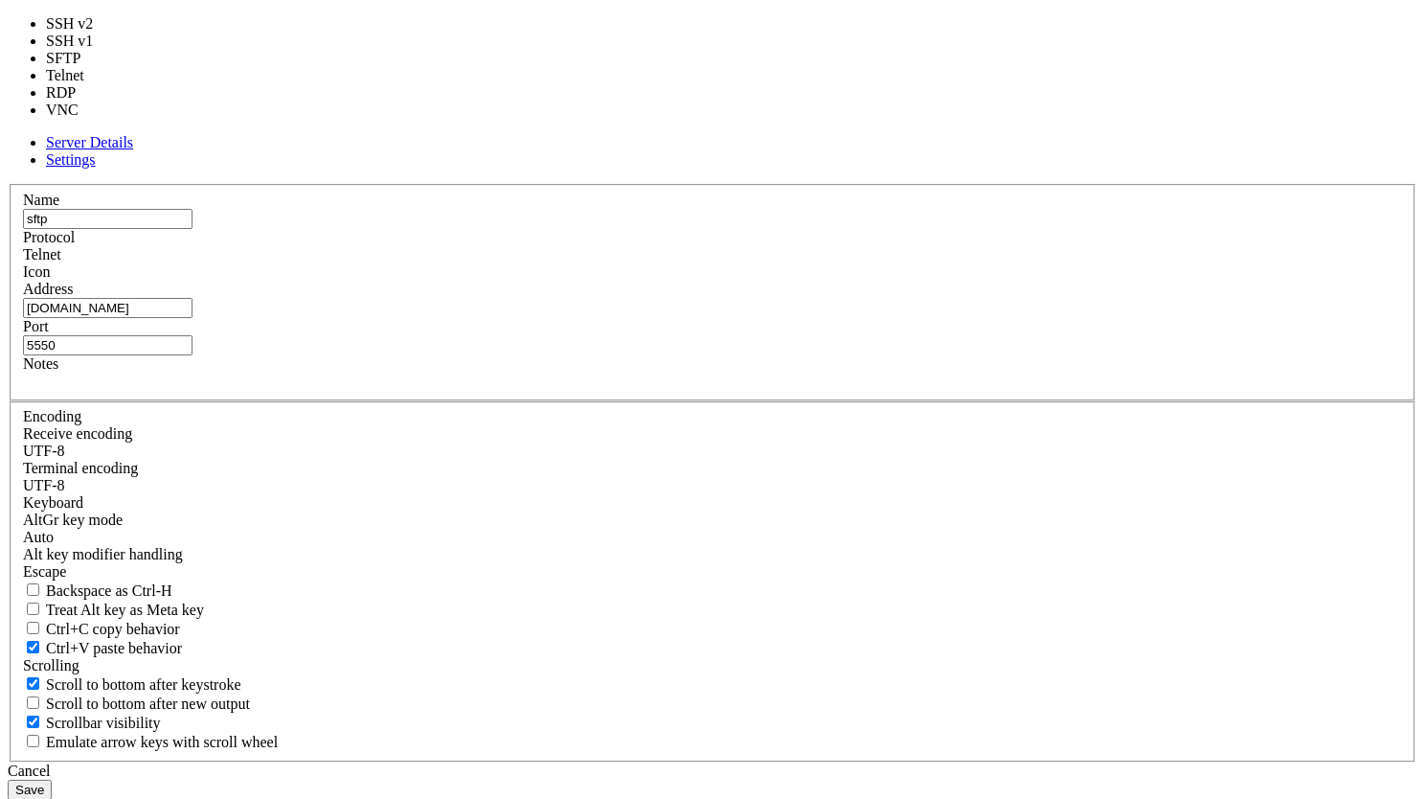
click at [61, 262] on span "Telnet" at bounding box center [42, 254] width 38 height 16
type input "22"
